Goal: Find specific page/section

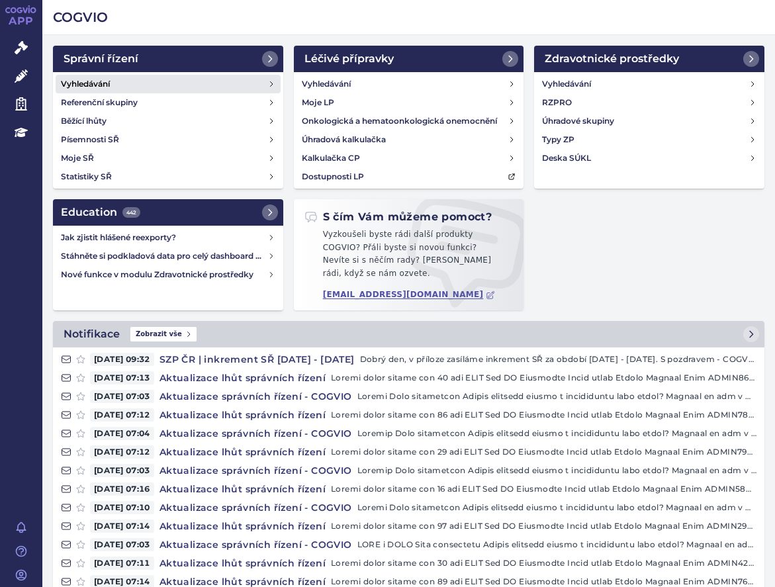
click at [99, 83] on h4 "Vyhledávání" at bounding box center [85, 83] width 49 height 13
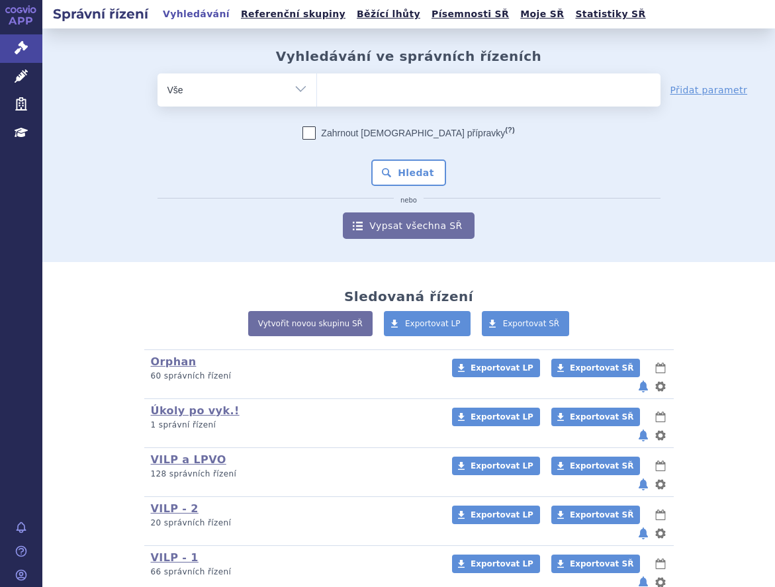
click at [331, 88] on ul at bounding box center [489, 87] width 344 height 28
click at [317, 88] on select at bounding box center [317, 89] width 1 height 33
